Goal: Understand process/instructions

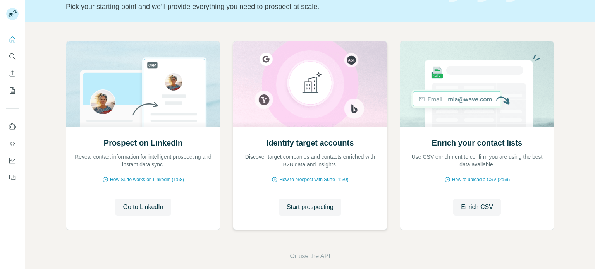
scroll to position [65, 0]
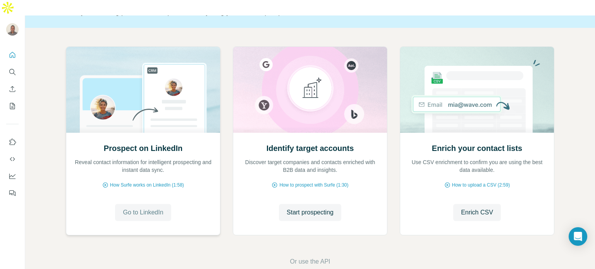
click at [136, 208] on span "Go to LinkedIn" at bounding box center [143, 212] width 40 height 9
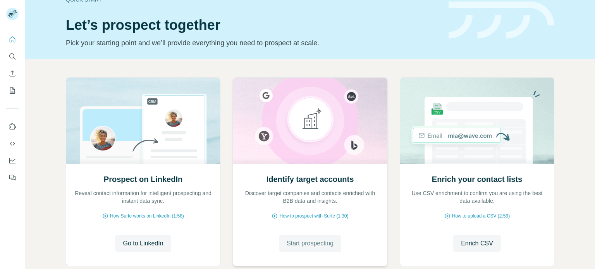
scroll to position [20, 0]
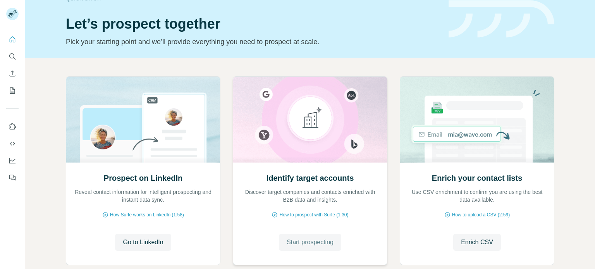
click at [308, 243] on span "Start prospecting" at bounding box center [310, 242] width 47 height 9
